Goal: Task Accomplishment & Management: Manage account settings

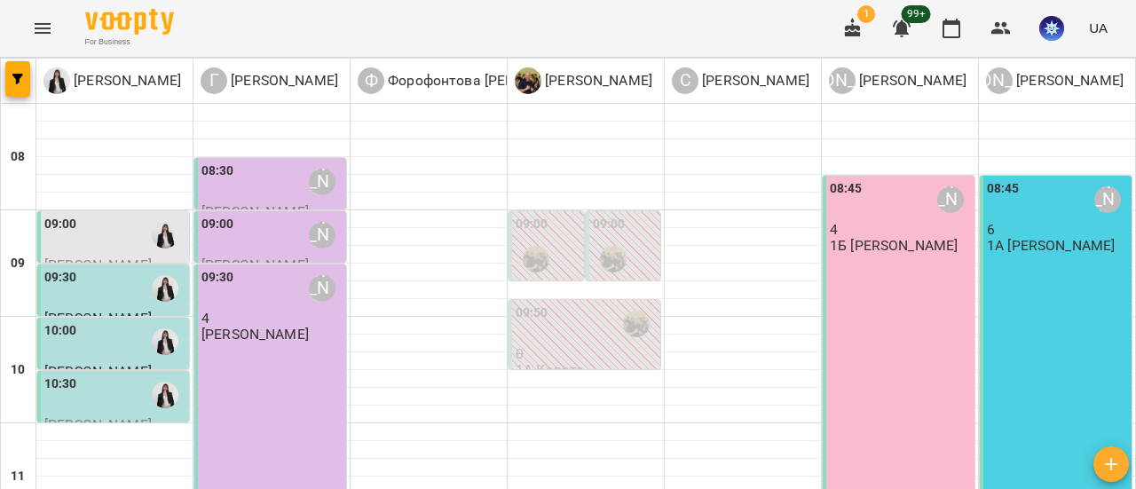
scroll to position [710, 0]
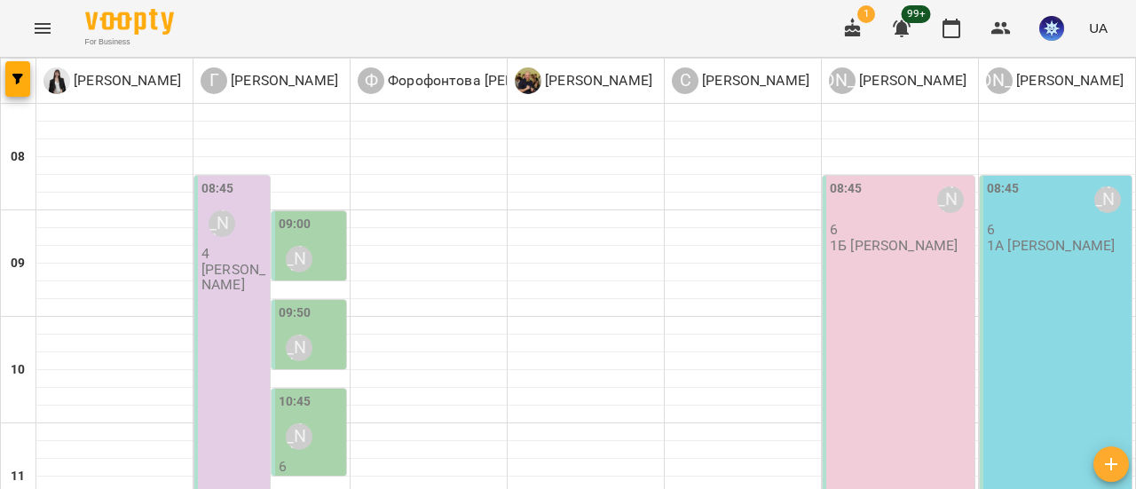
click at [233, 252] on p "4" at bounding box center [233, 253] width 65 height 15
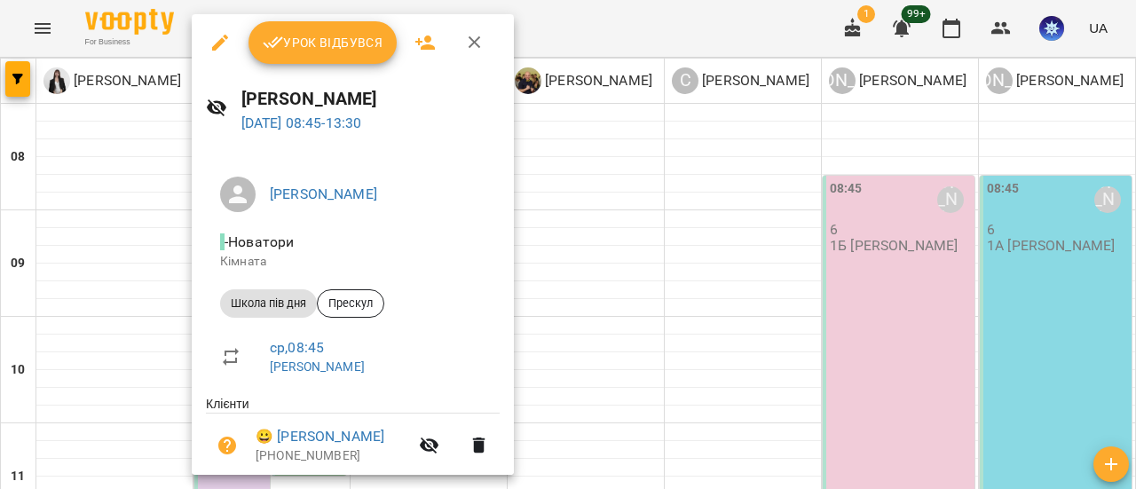
click at [337, 24] on button "Урок відбувся" at bounding box center [322, 42] width 149 height 43
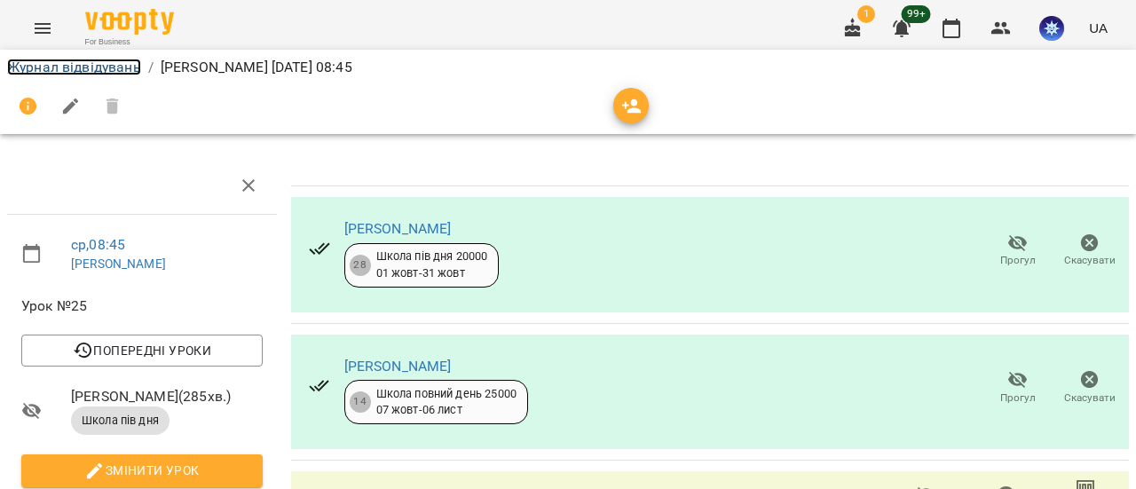
click at [77, 73] on link "Журнал відвідувань" at bounding box center [74, 67] width 134 height 17
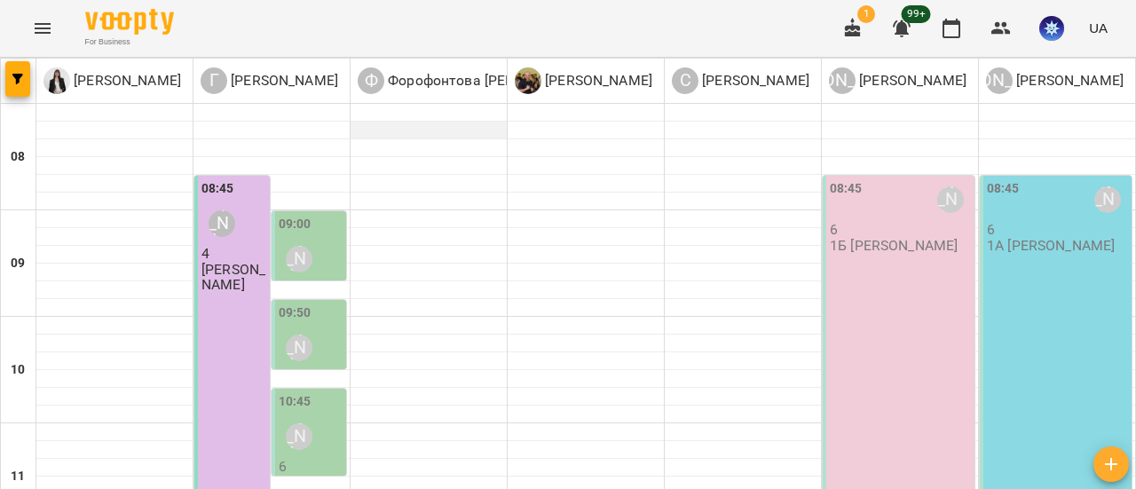
scroll to position [89, 0]
click at [327, 215] on div "09:00 [PERSON_NAME]" at bounding box center [311, 247] width 65 height 65
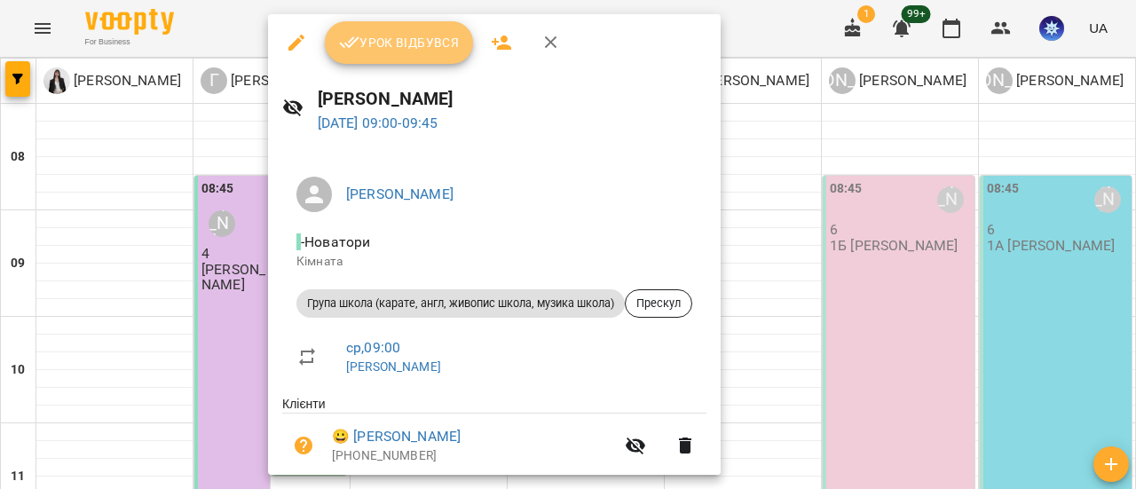
click at [398, 45] on span "Урок відбувся" at bounding box center [399, 42] width 121 height 21
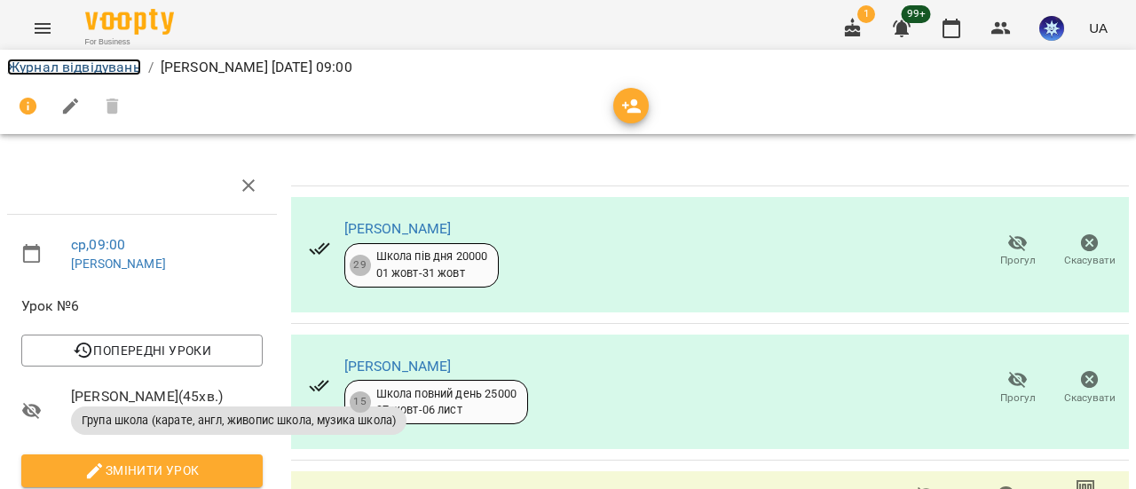
click at [106, 64] on link "Журнал відвідувань" at bounding box center [74, 67] width 134 height 17
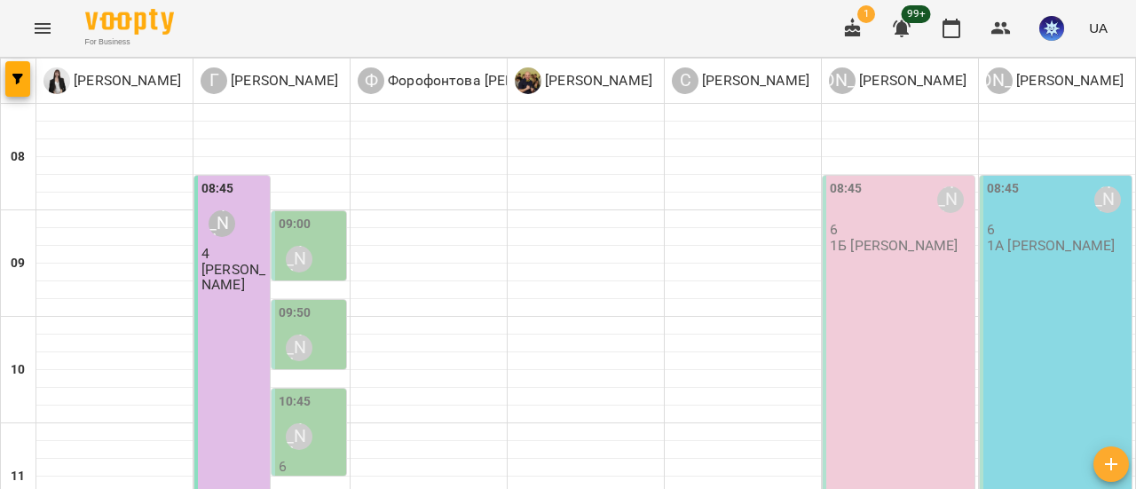
click at [302, 239] on div "[PERSON_NAME]" at bounding box center [299, 259] width 41 height 41
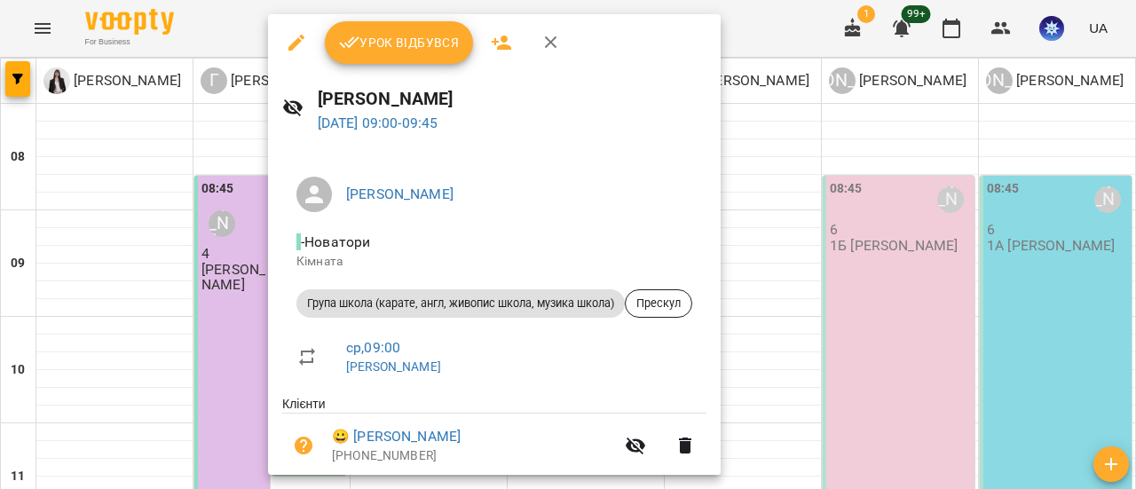
click at [392, 54] on button "Урок відбувся" at bounding box center [399, 42] width 149 height 43
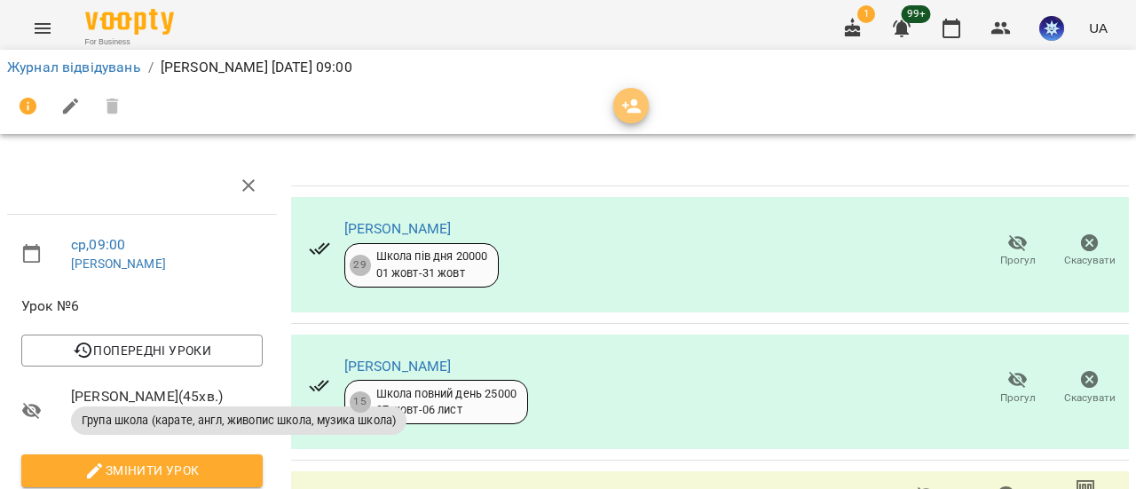
click at [638, 104] on icon "button" at bounding box center [631, 106] width 21 height 21
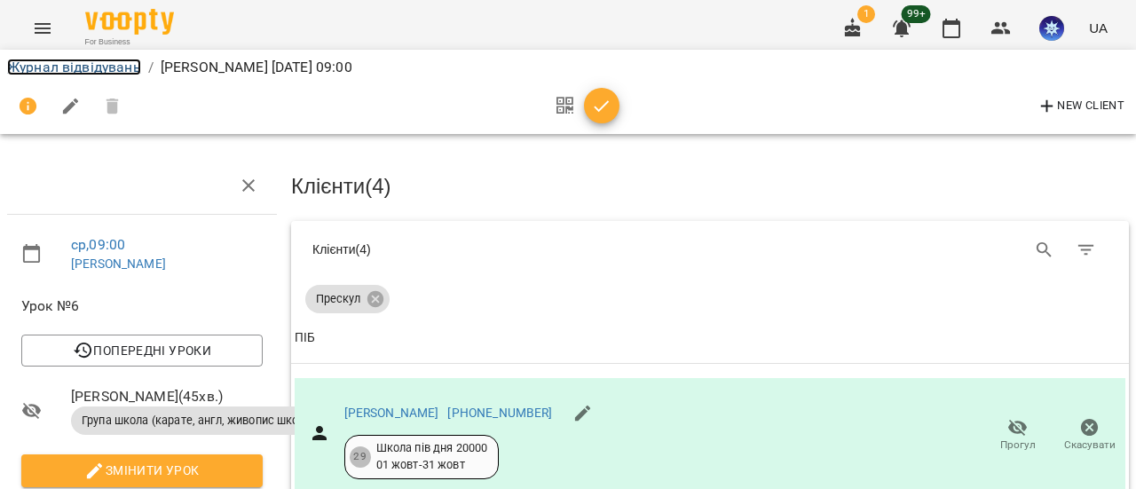
click at [78, 61] on link "Журнал відвідувань" at bounding box center [74, 67] width 134 height 17
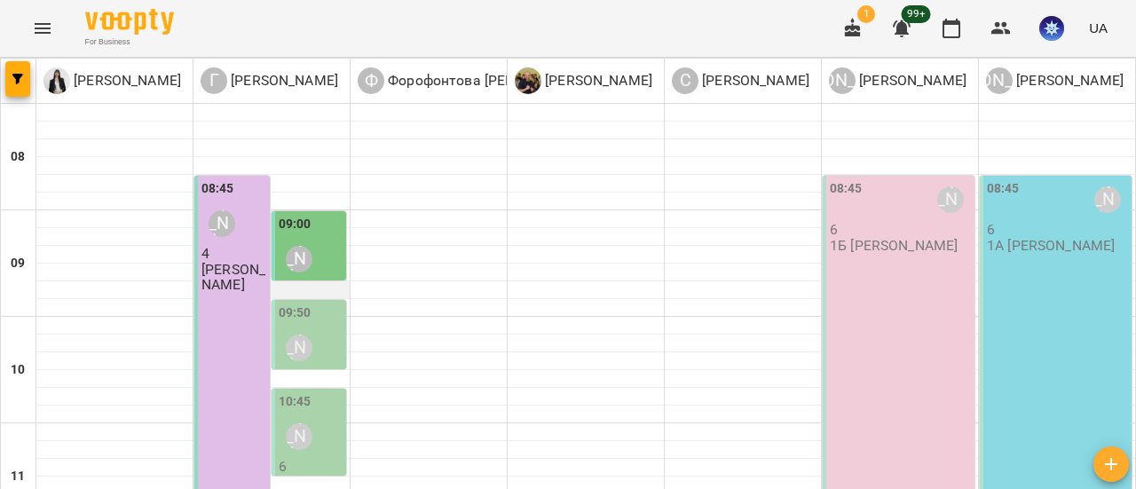
scroll to position [89, 0]
click at [302, 304] on label "09:50" at bounding box center [295, 314] width 33 height 20
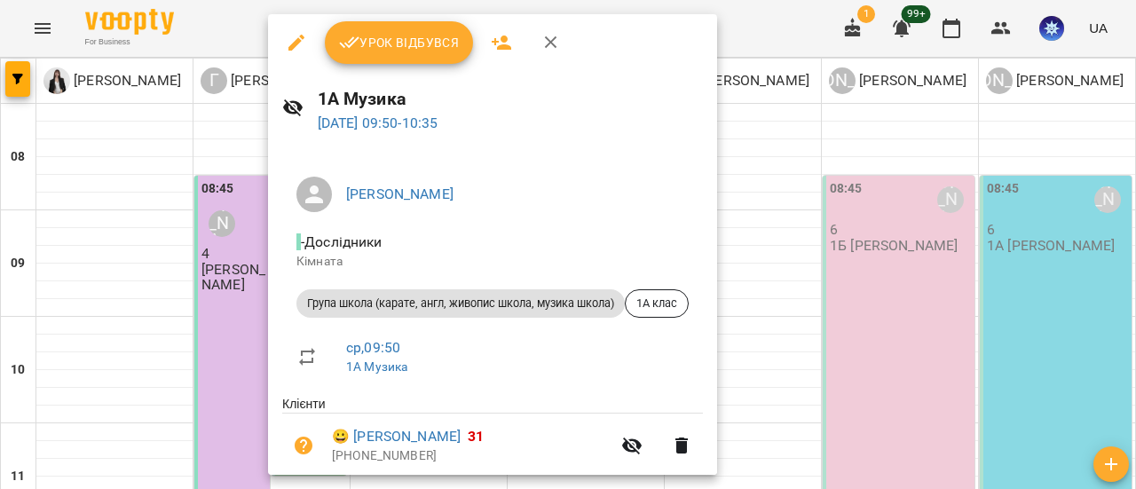
click at [410, 43] on span "Урок відбувся" at bounding box center [399, 42] width 121 height 21
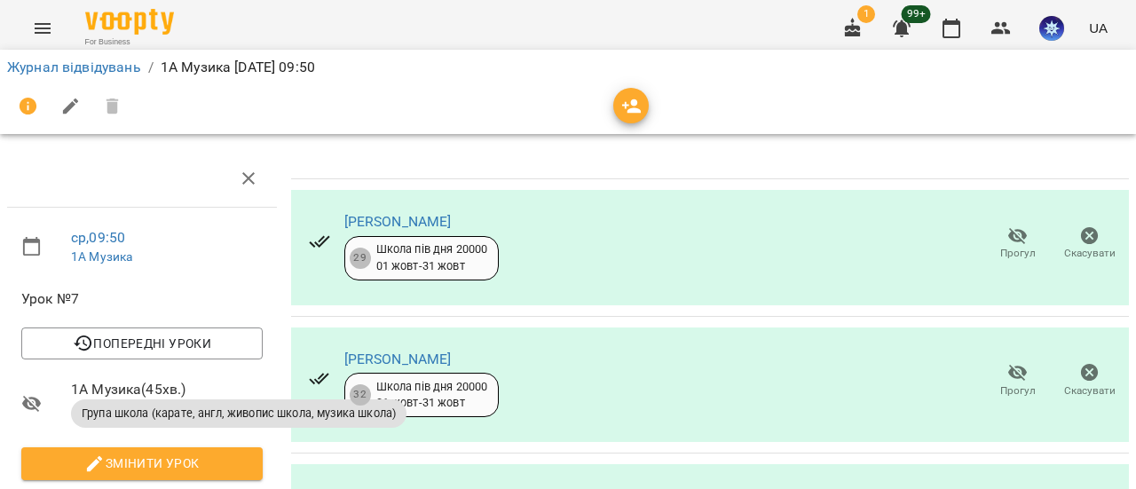
scroll to position [501, 0]
click at [632, 102] on icon "button" at bounding box center [632, 106] width 20 height 14
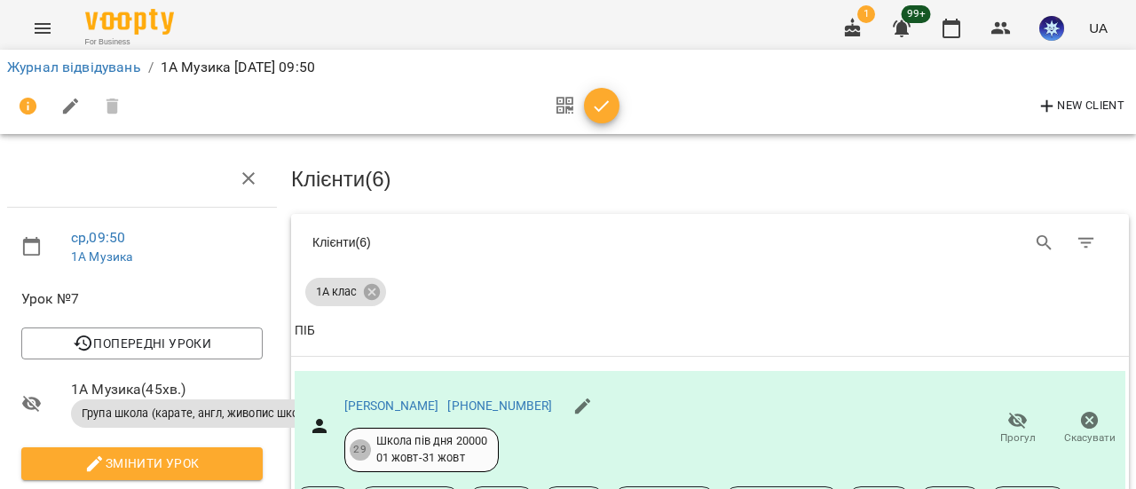
scroll to position [0, 0]
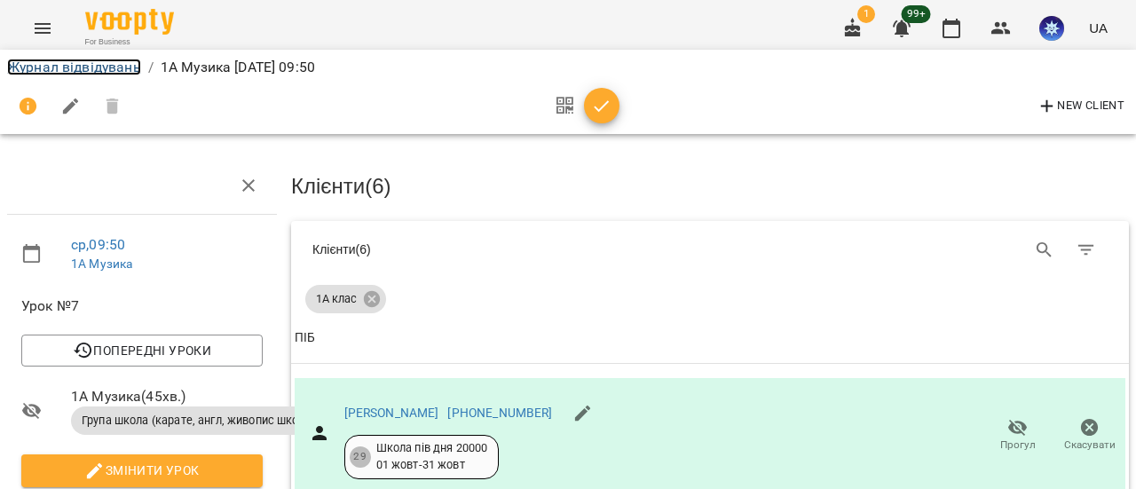
click at [114, 66] on link "Журнал відвідувань" at bounding box center [74, 67] width 134 height 17
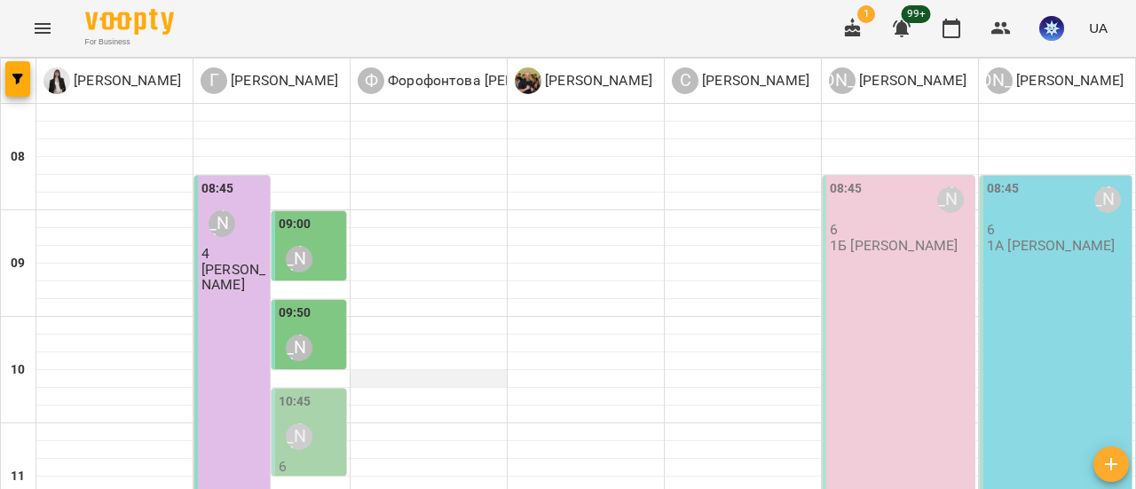
scroll to position [177, 0]
click at [310, 416] on div "[PERSON_NAME]" at bounding box center [299, 436] width 41 height 41
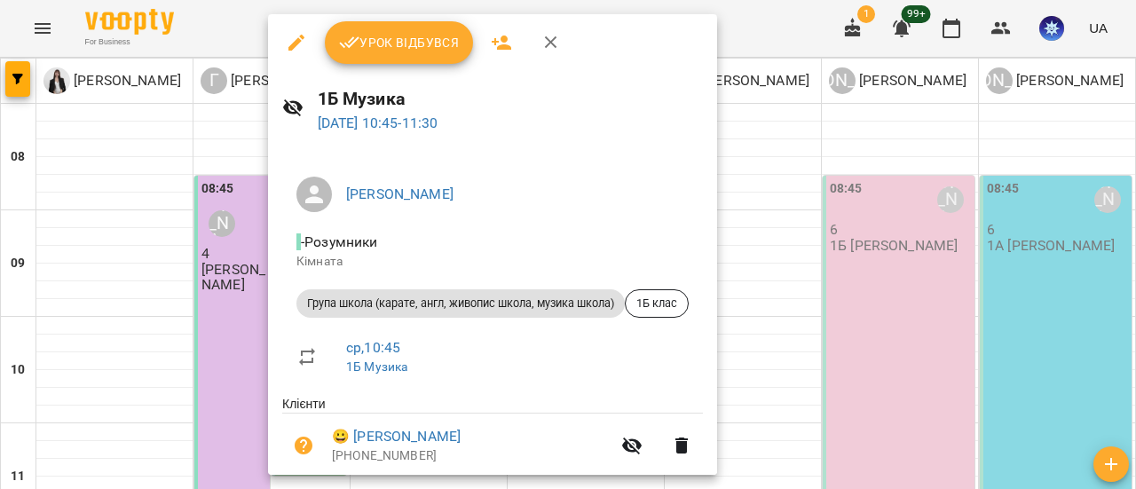
click at [422, 44] on span "Урок відбувся" at bounding box center [399, 42] width 121 height 21
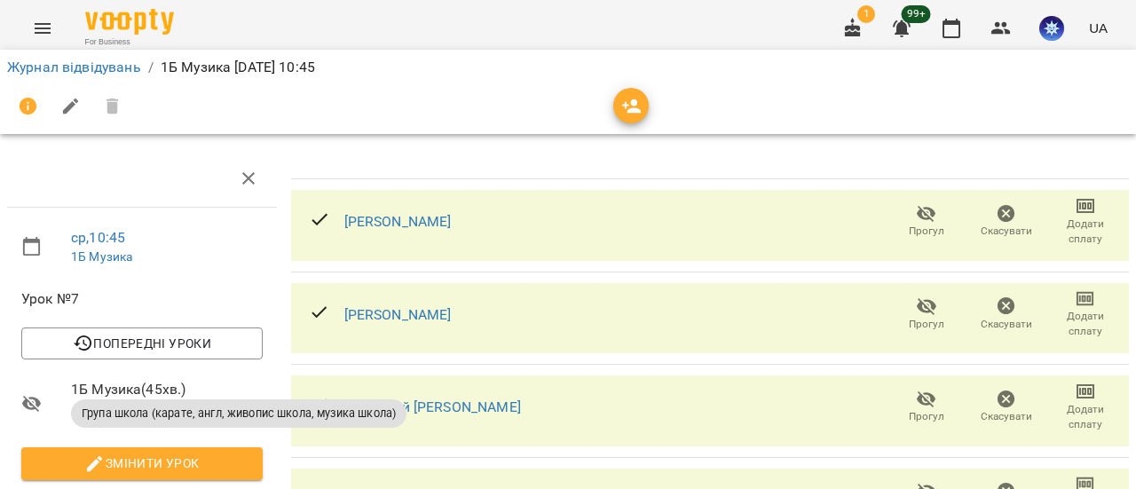
scroll to position [177, 0]
click at [917, 389] on icon "button" at bounding box center [926, 399] width 21 height 21
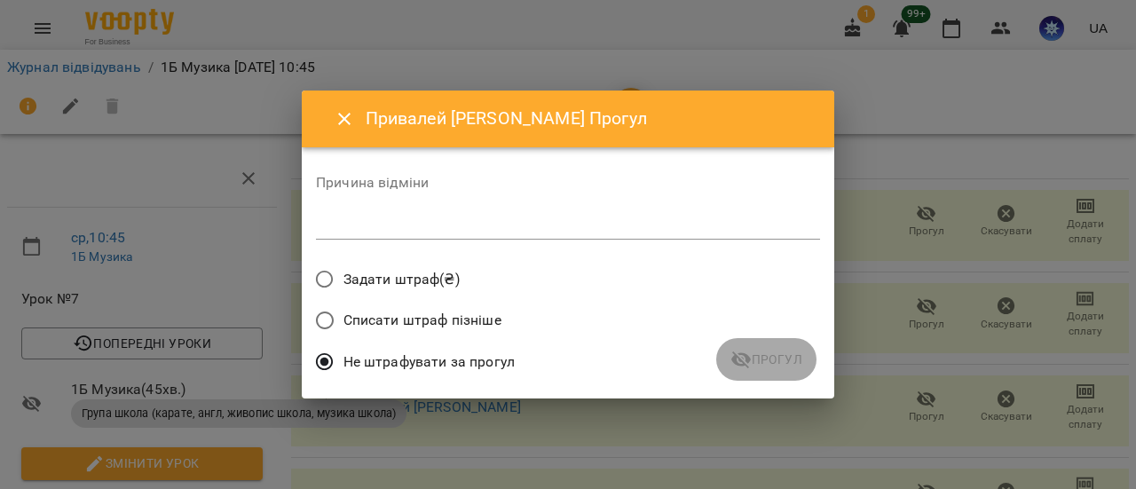
click at [506, 231] on textarea at bounding box center [568, 225] width 504 height 17
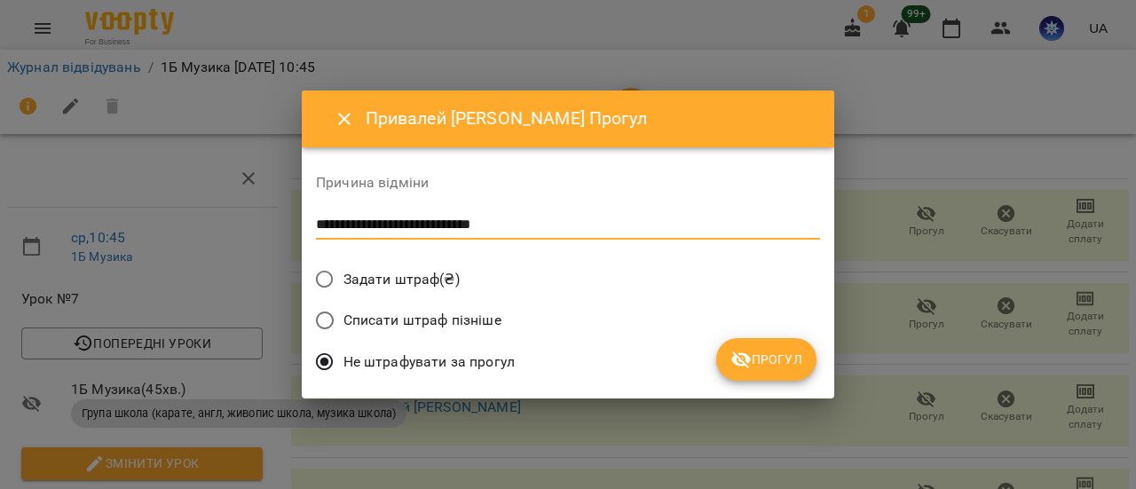
type textarea "**********"
click at [770, 356] on span "Прогул" at bounding box center [766, 359] width 72 height 21
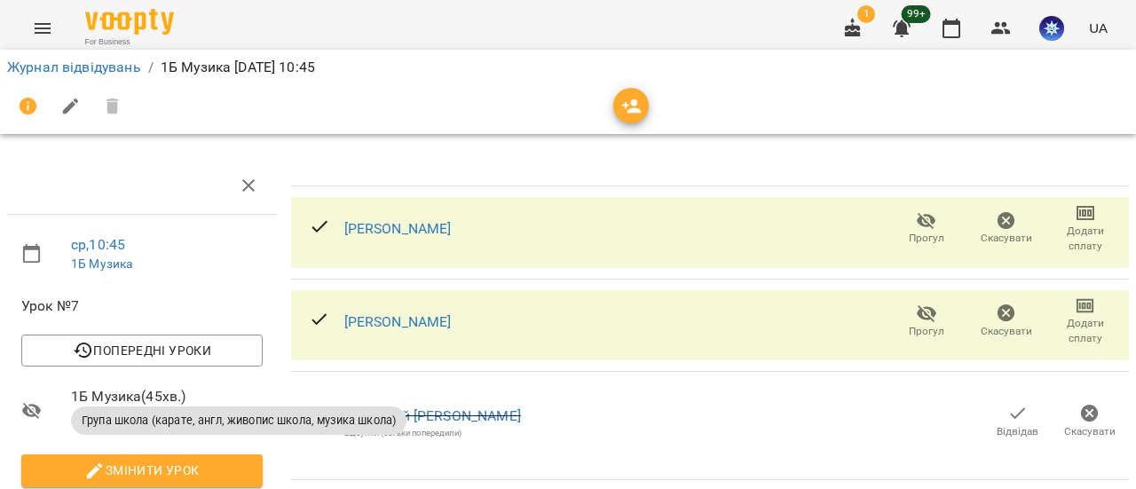
scroll to position [0, 0]
click at [42, 59] on link "Журнал відвідувань" at bounding box center [74, 67] width 134 height 17
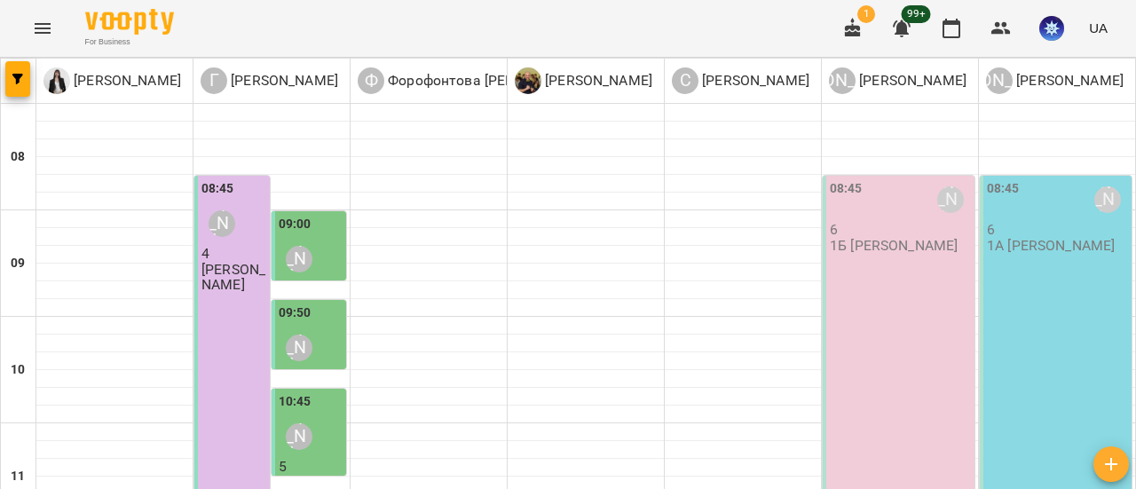
click at [884, 282] on div "08:45 [PERSON_NAME] 6 1Б [PERSON_NAME]" at bounding box center [899, 432] width 152 height 513
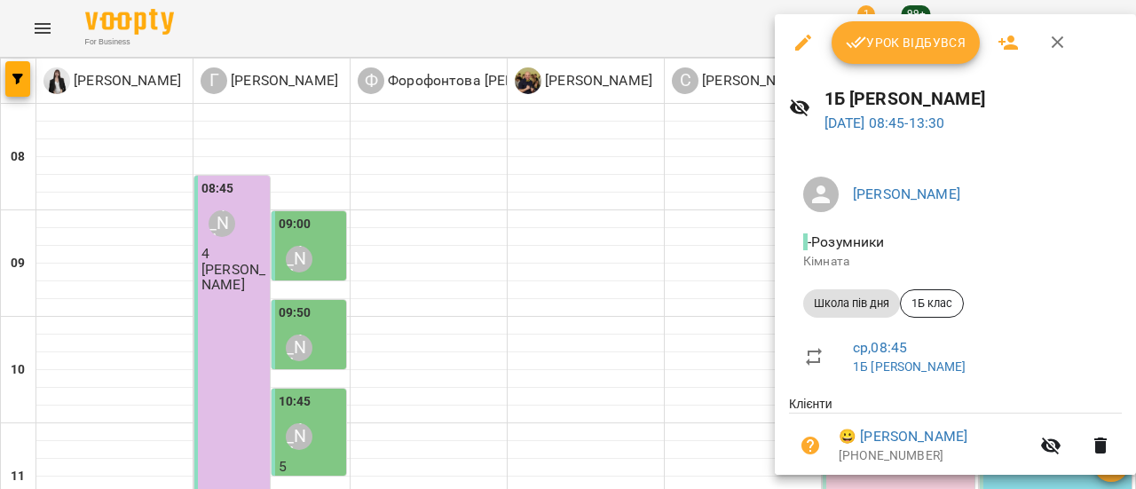
click at [902, 47] on span "Урок відбувся" at bounding box center [906, 42] width 121 height 21
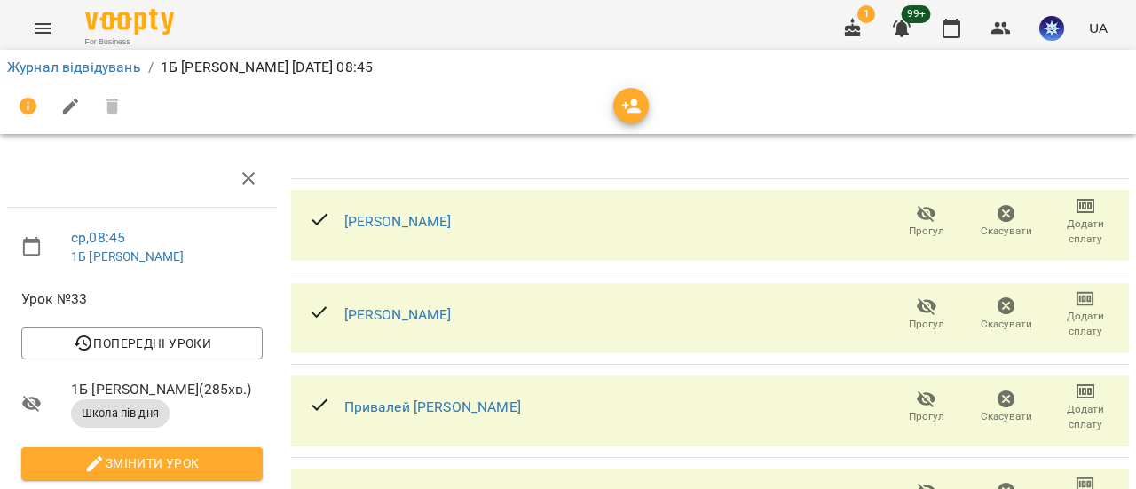
scroll to position [177, 0]
click at [909, 409] on span "Прогул" at bounding box center [926, 416] width 35 height 15
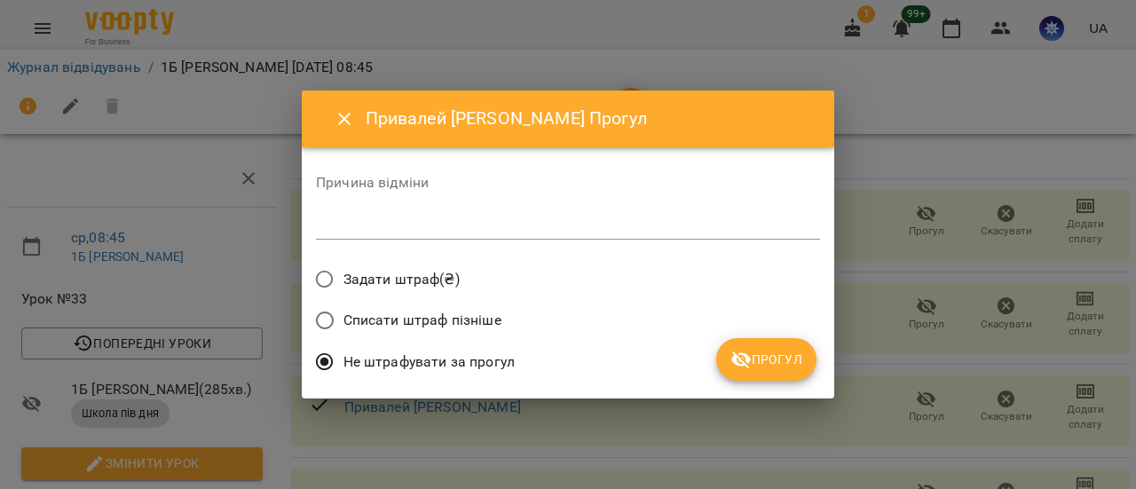
click at [493, 222] on textarea at bounding box center [568, 225] width 504 height 17
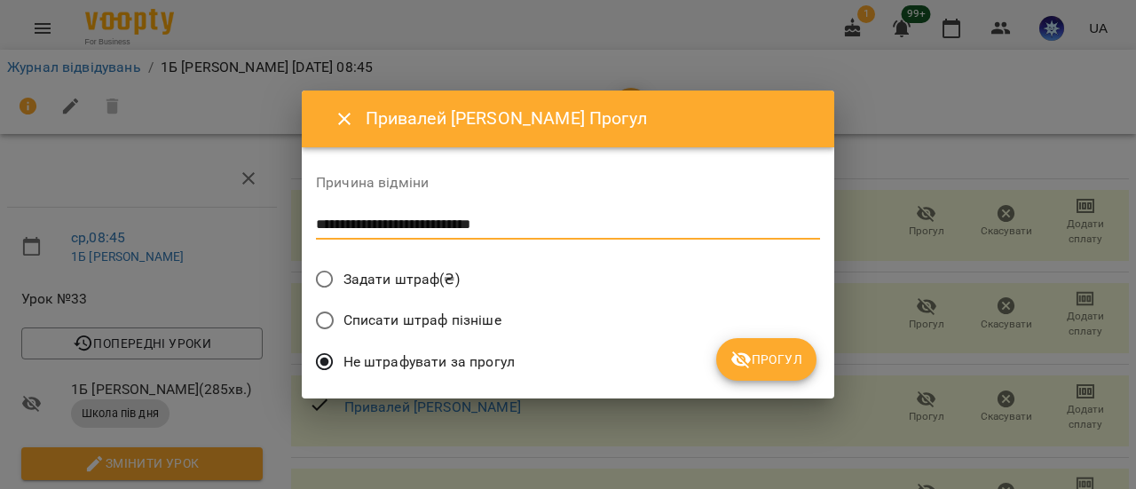
type textarea "**********"
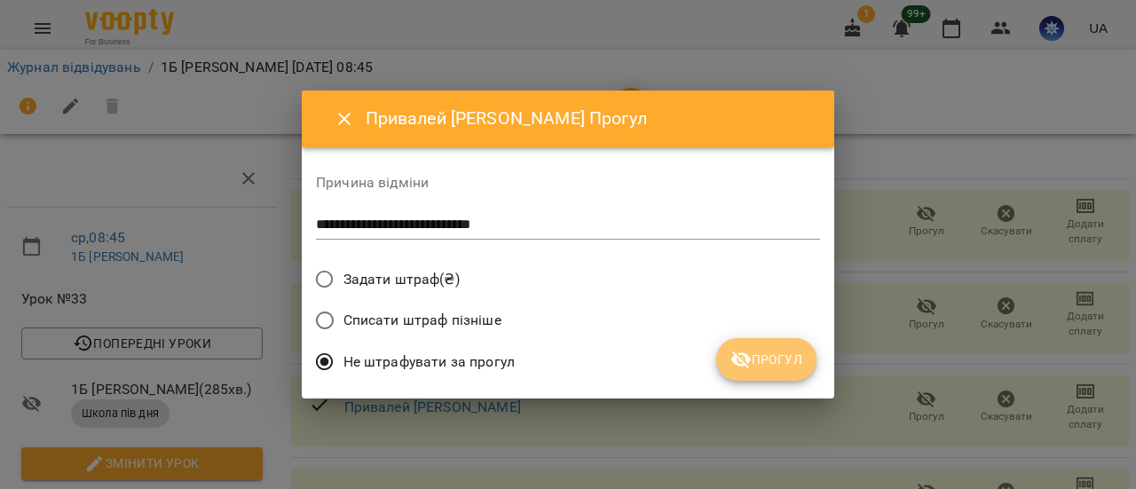
click at [781, 360] on span "Прогул" at bounding box center [766, 359] width 72 height 21
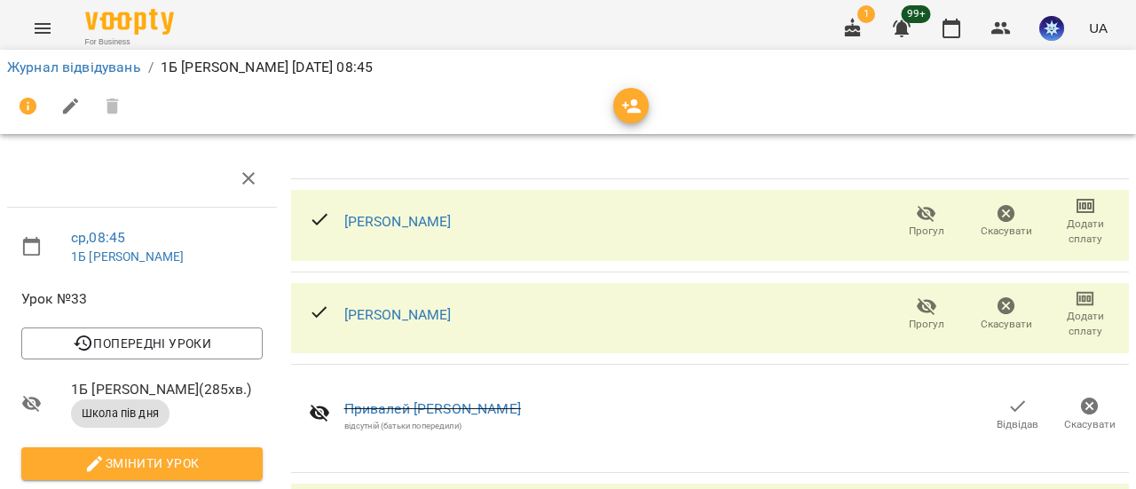
scroll to position [0, 0]
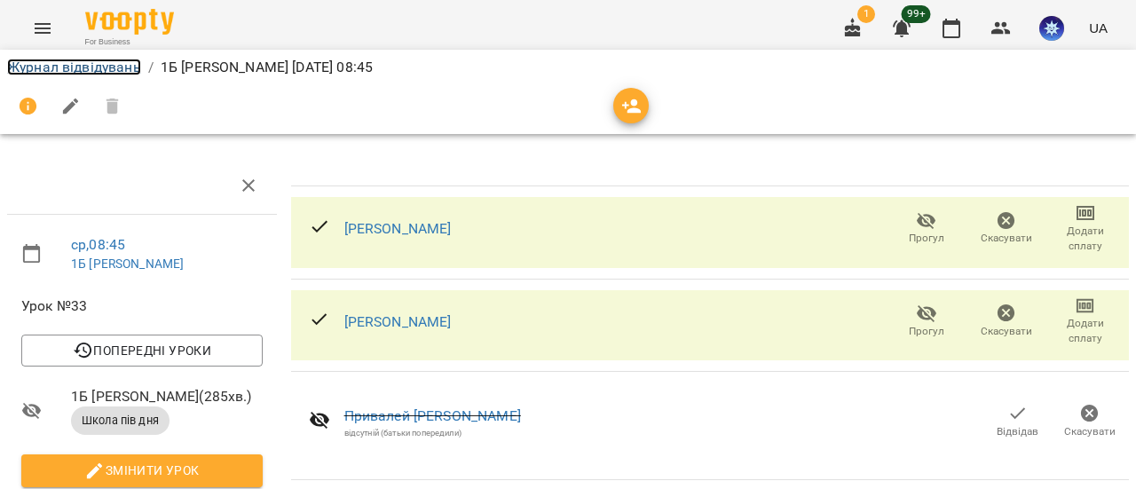
click at [110, 70] on link "Журнал відвідувань" at bounding box center [74, 67] width 134 height 17
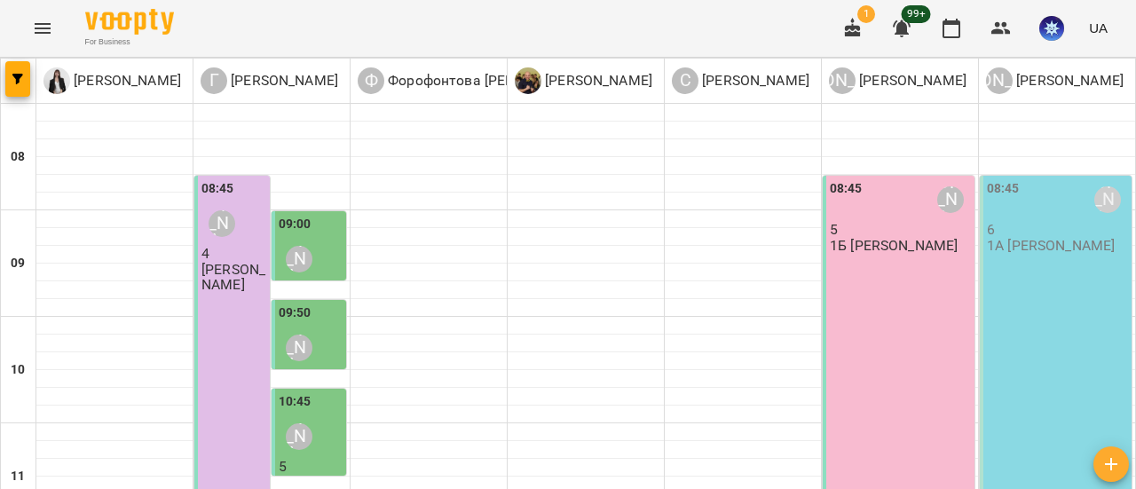
scroll to position [89, 0]
click at [1058, 244] on div "08:45 [PERSON_NAME] 6 1А [PERSON_NAME]" at bounding box center [1056, 432] width 152 height 513
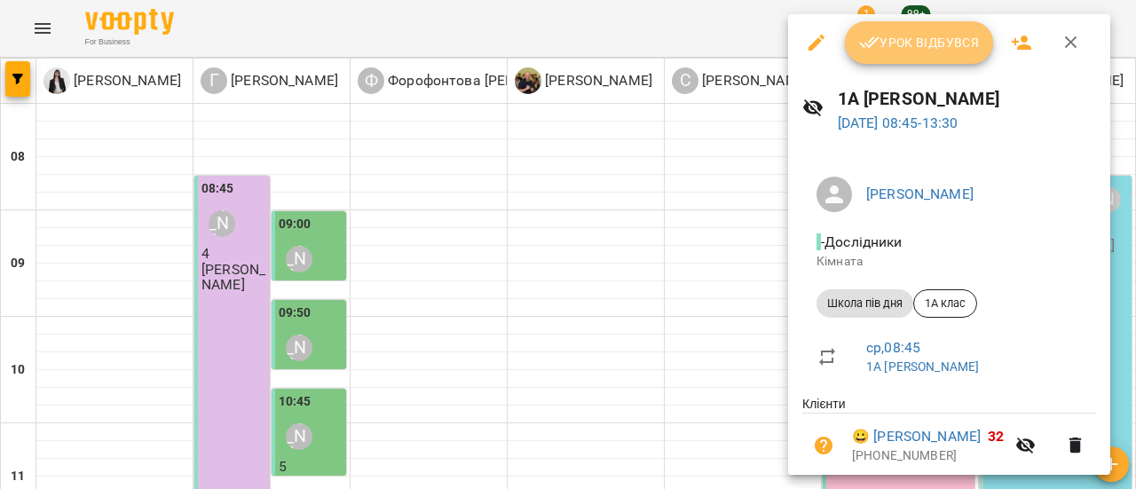
click at [934, 43] on span "Урок відбувся" at bounding box center [919, 42] width 121 height 21
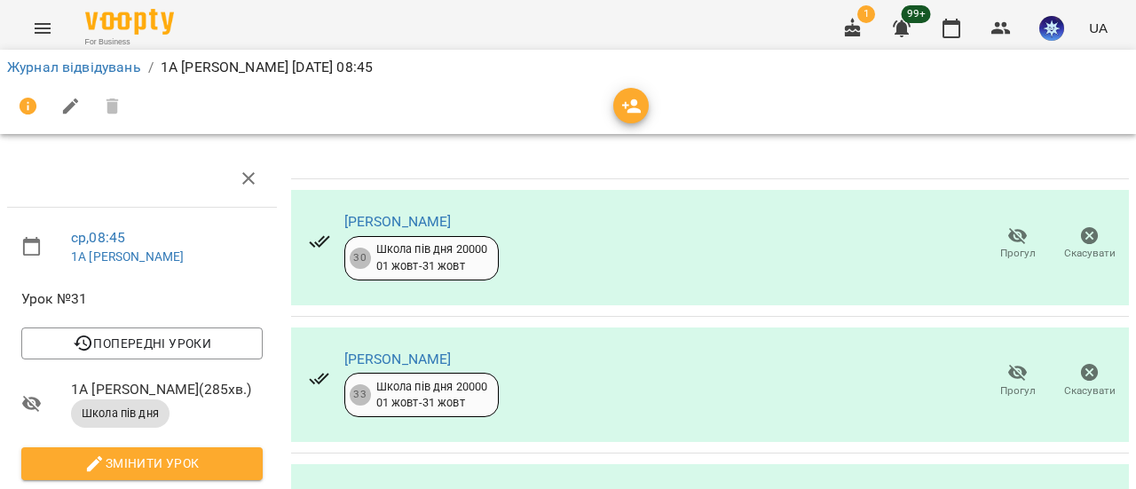
scroll to position [501, 0]
click at [85, 63] on link "Журнал відвідувань" at bounding box center [74, 67] width 134 height 17
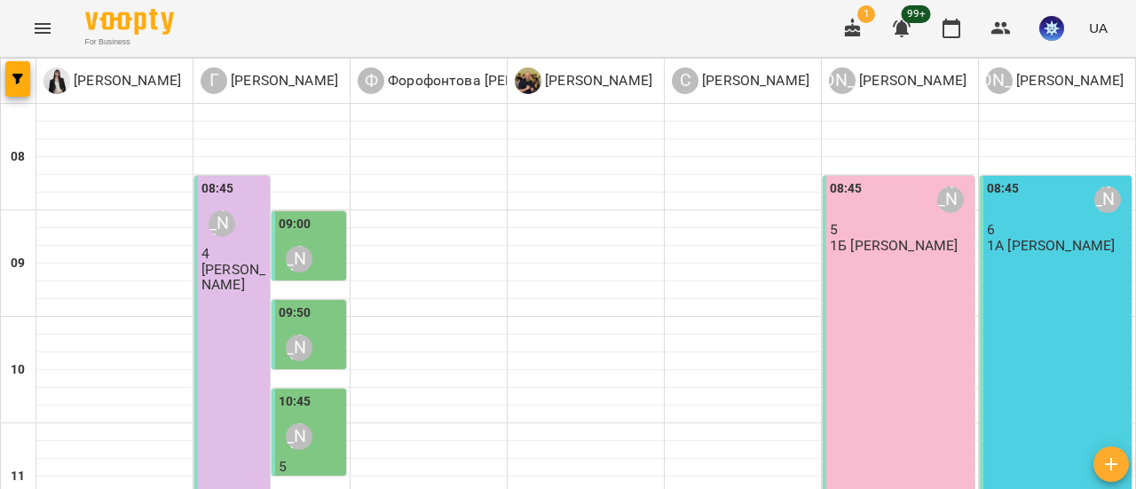
scroll to position [710, 0]
